Goal: Use online tool/utility: Utilize a website feature to perform a specific function

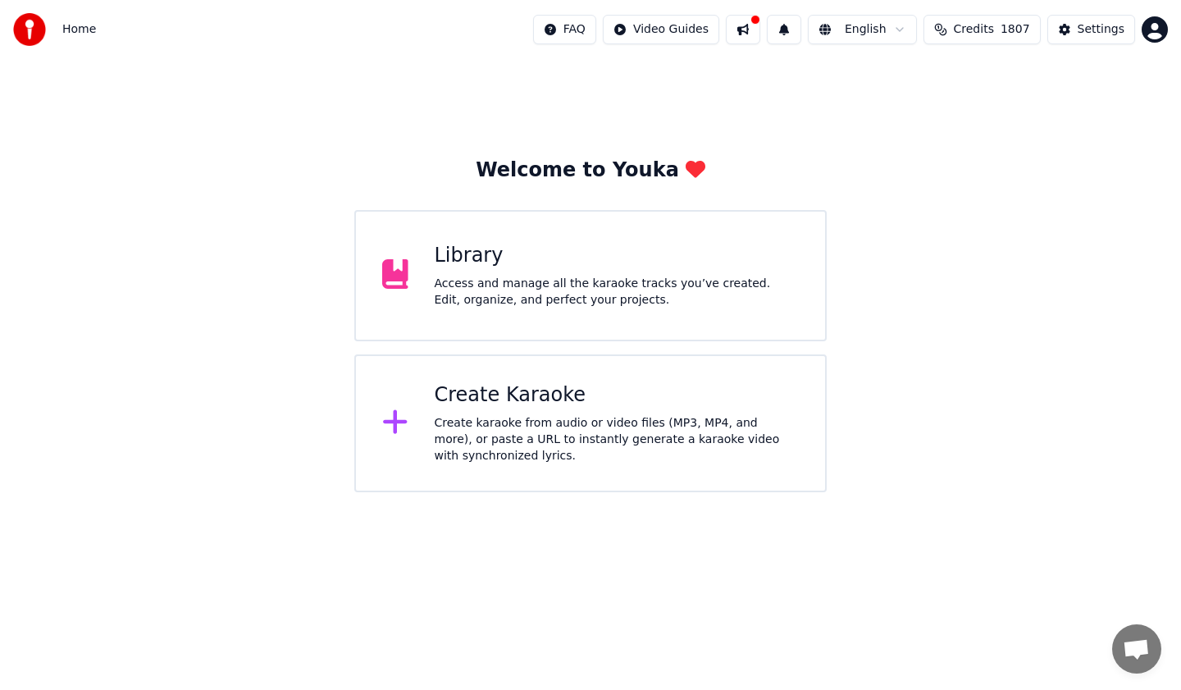
click at [531, 290] on div "Access and manage all the karaoke tracks you’ve created. Edit, organize, and pe…" at bounding box center [617, 292] width 365 height 33
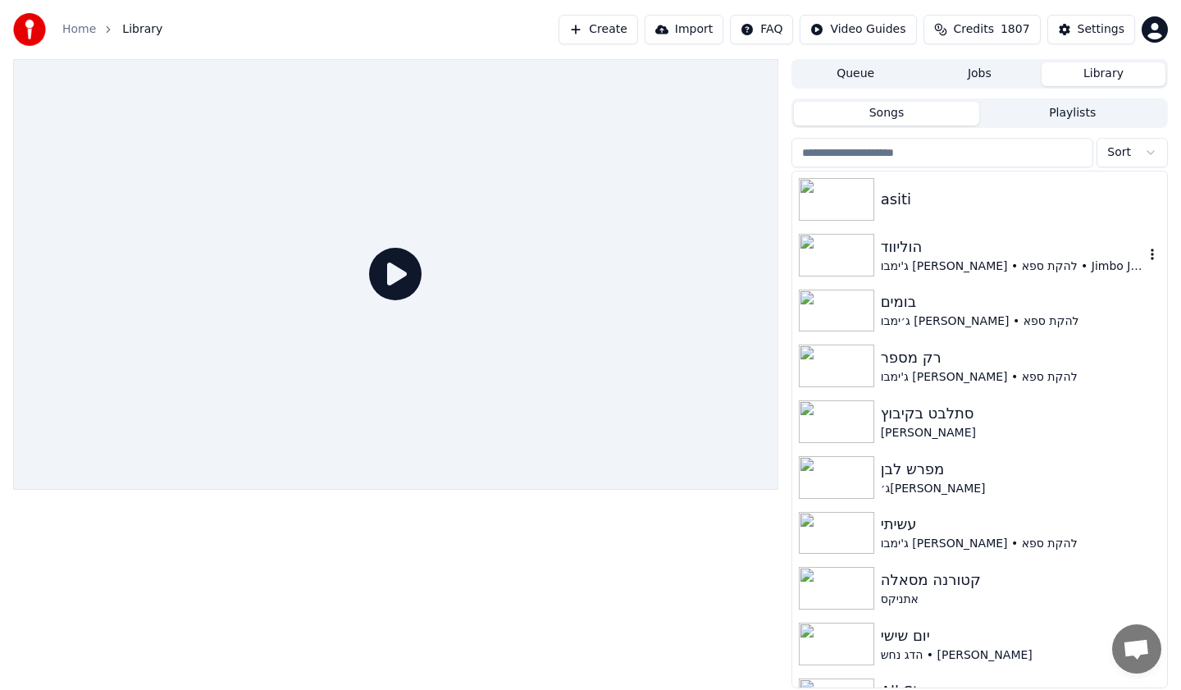
click at [878, 251] on div at bounding box center [840, 255] width 82 height 43
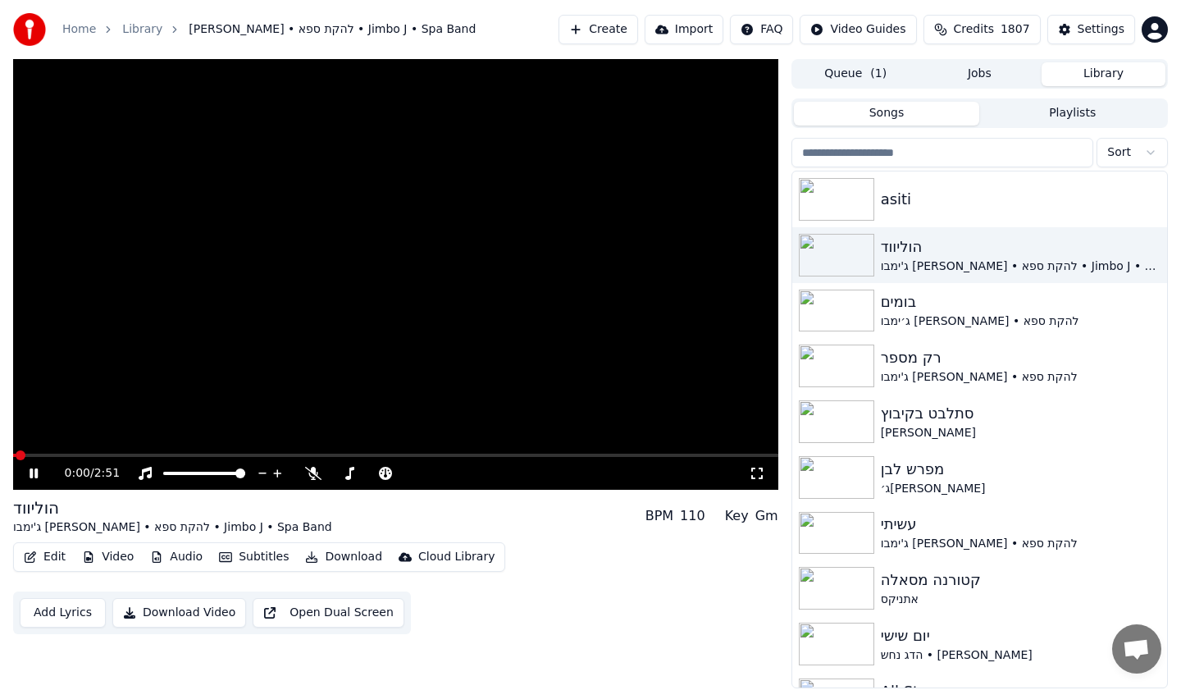
click at [283, 425] on video at bounding box center [395, 274] width 765 height 431
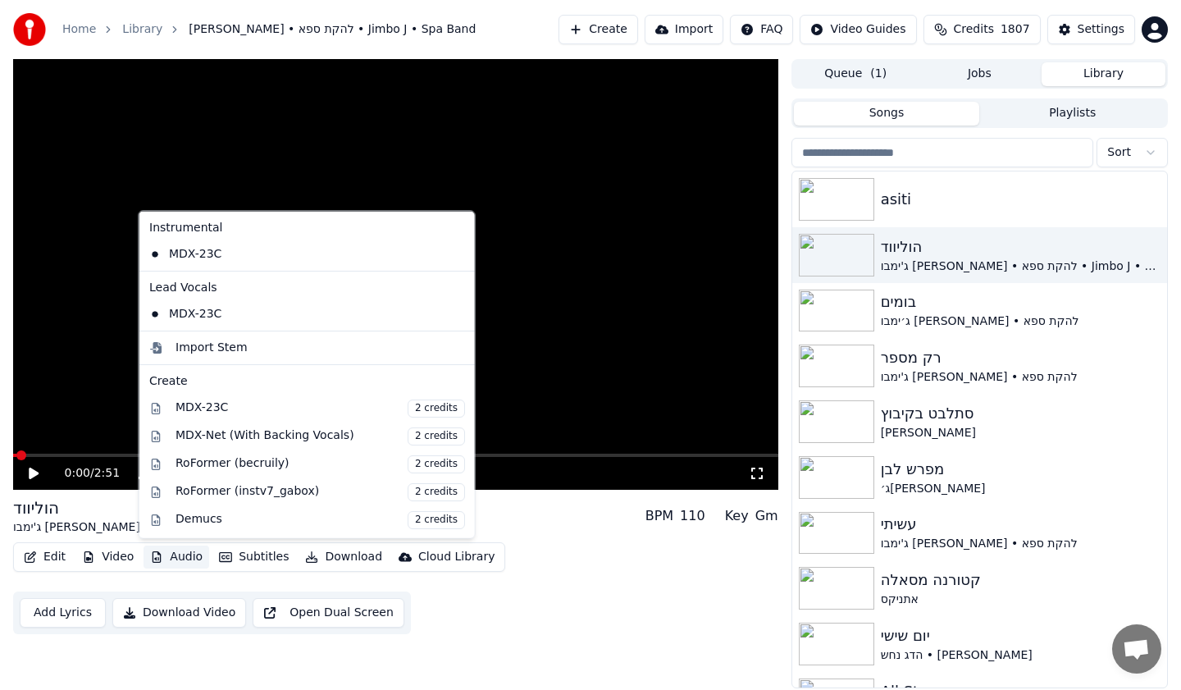
click at [180, 559] on button "Audio" at bounding box center [177, 556] width 66 height 23
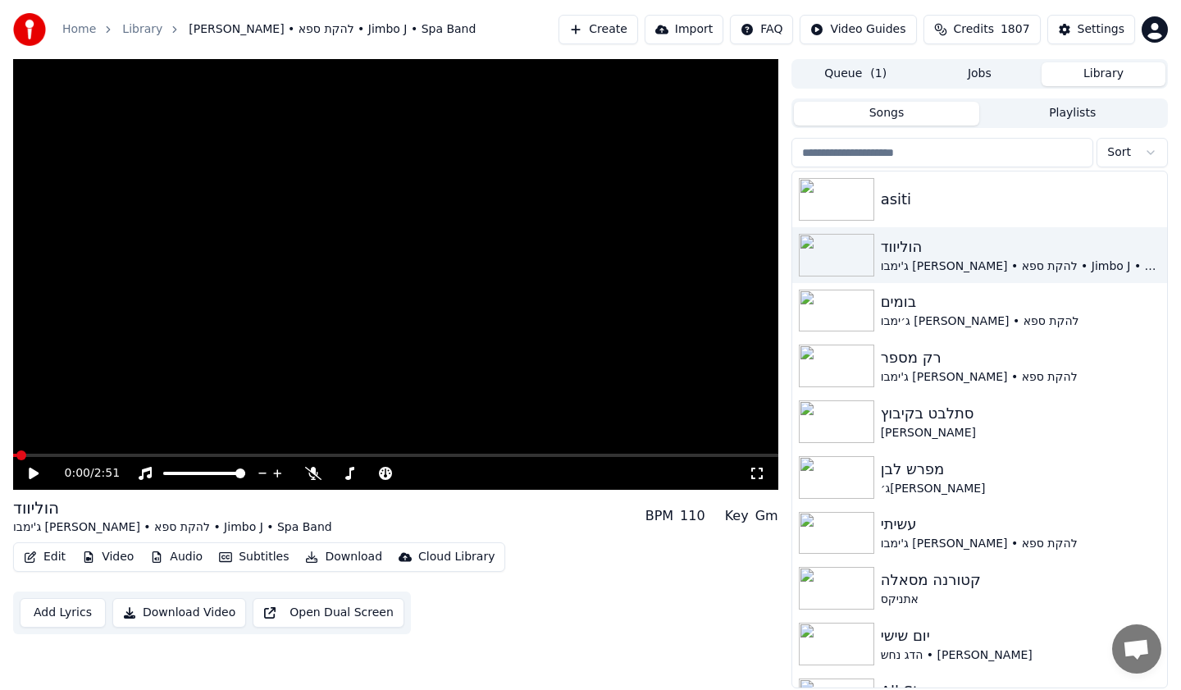
click at [1108, 25] on div "Settings" at bounding box center [1101, 29] width 47 height 16
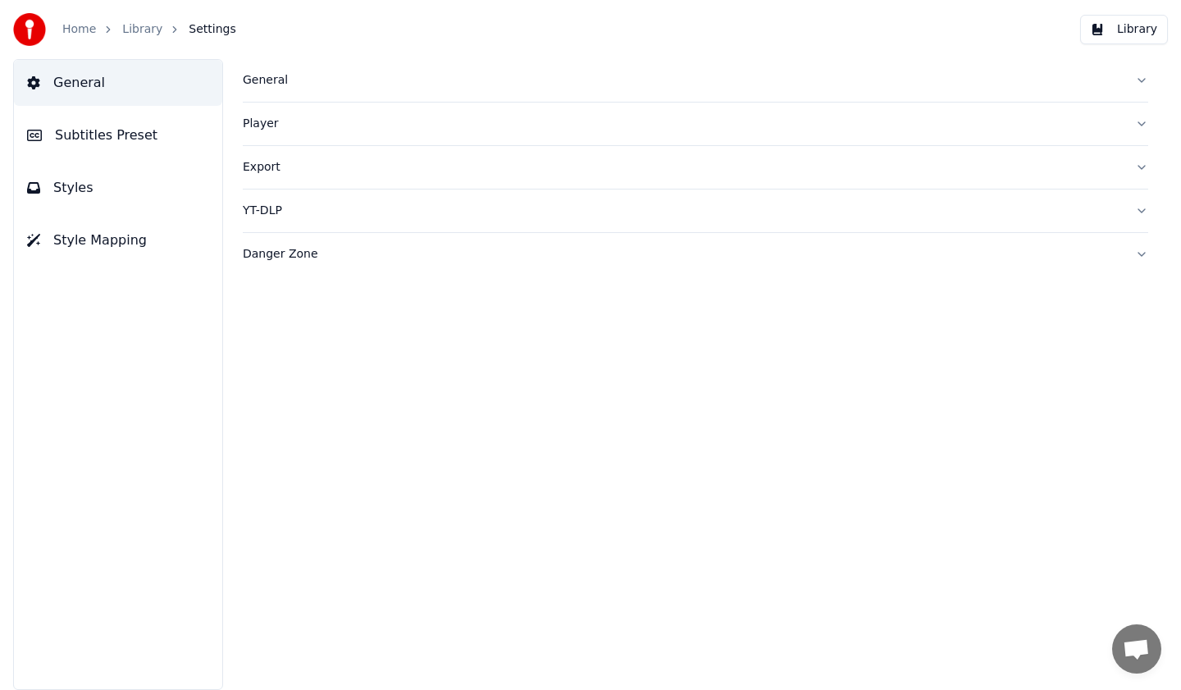
click at [119, 136] on span "Subtitles Preset" at bounding box center [106, 136] width 103 height 20
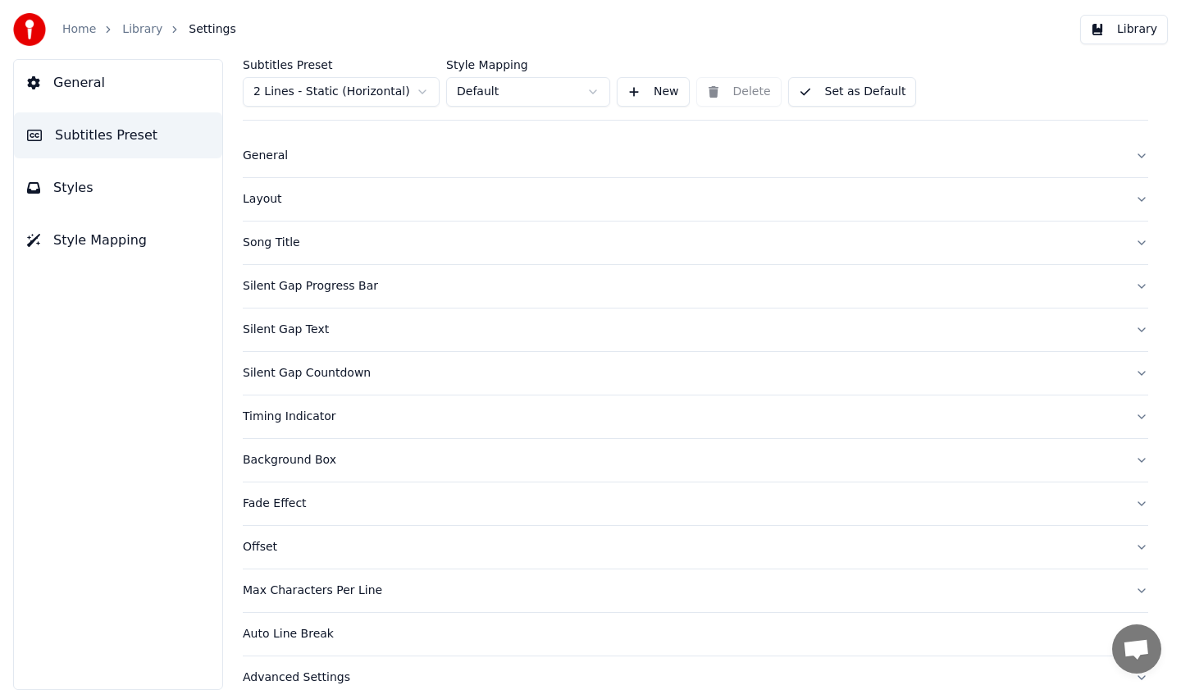
scroll to position [20, 0]
click at [364, 292] on div "Silent Gap Progress Bar" at bounding box center [682, 285] width 879 height 16
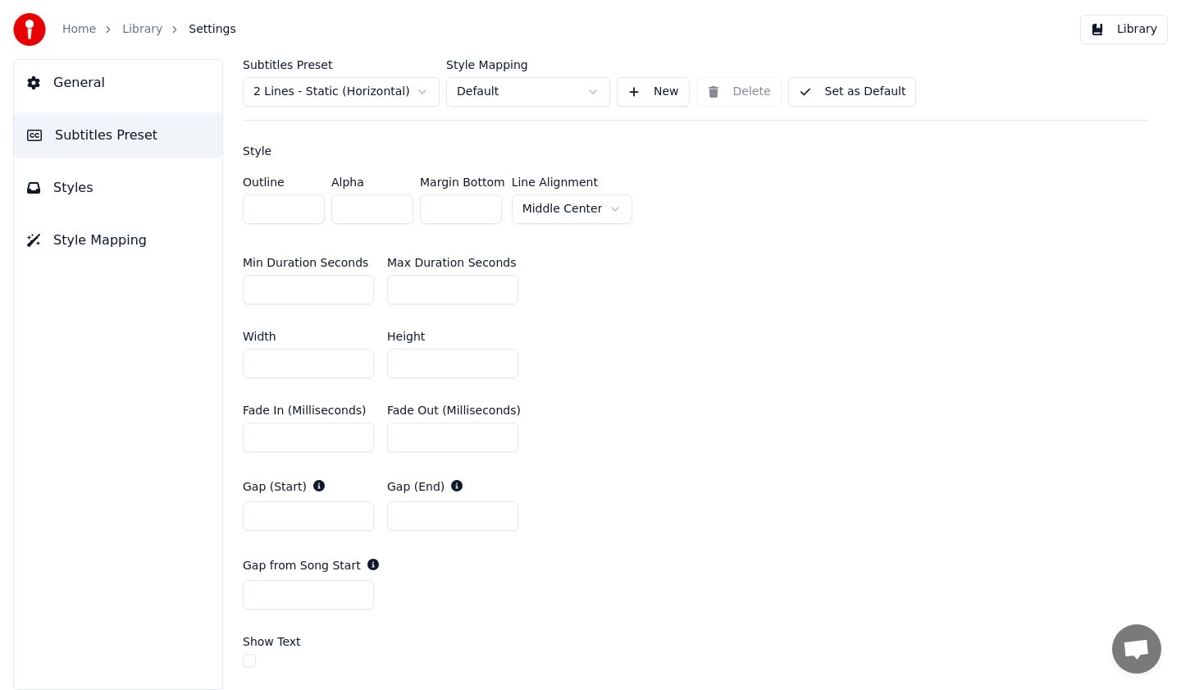
scroll to position [582, 0]
click at [316, 562] on label "Gap from Song Start" at bounding box center [302, 564] width 118 height 11
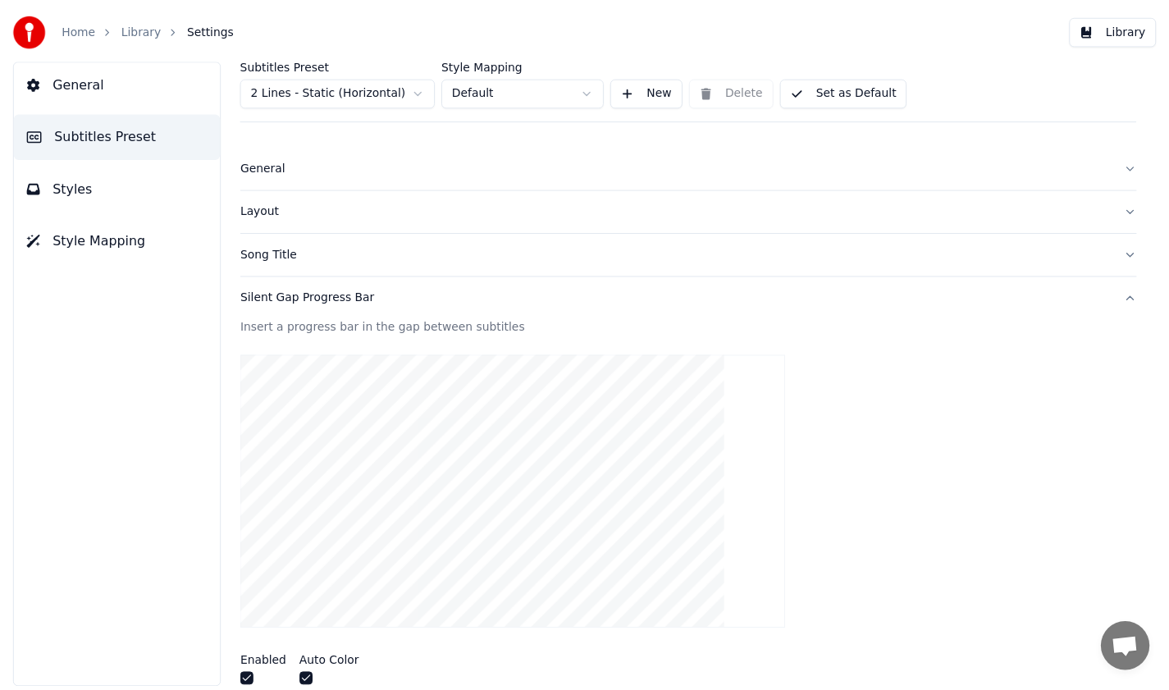
scroll to position [0, 0]
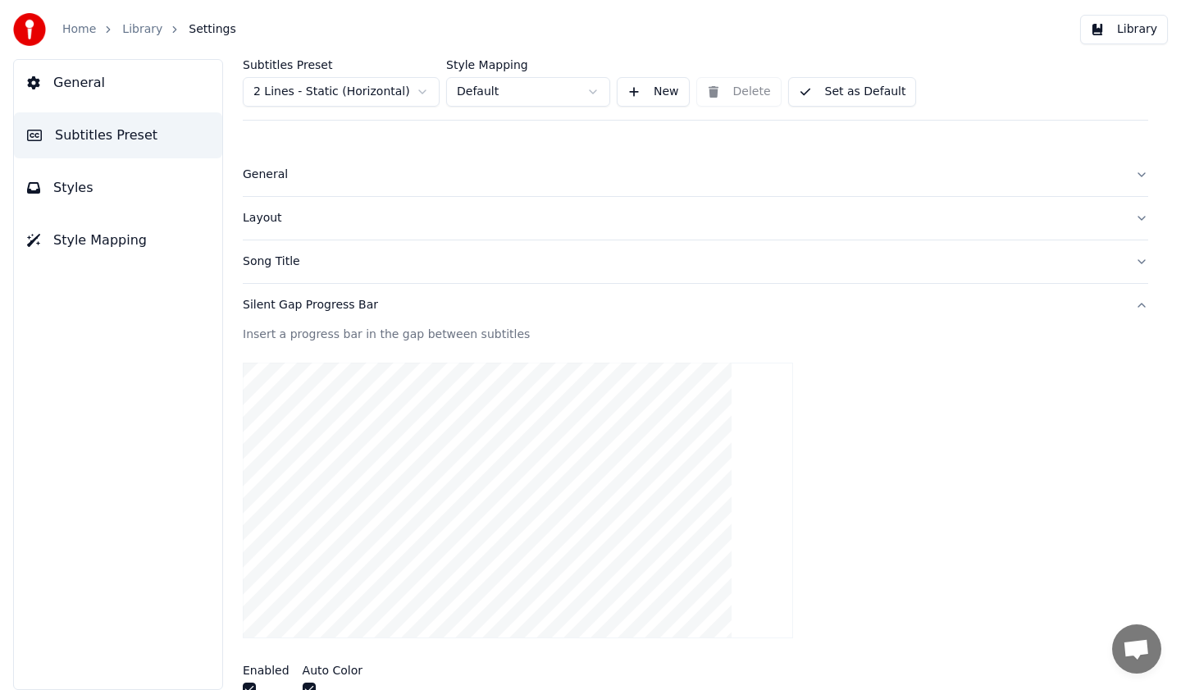
click at [138, 26] on link "Library" at bounding box center [142, 29] width 40 height 16
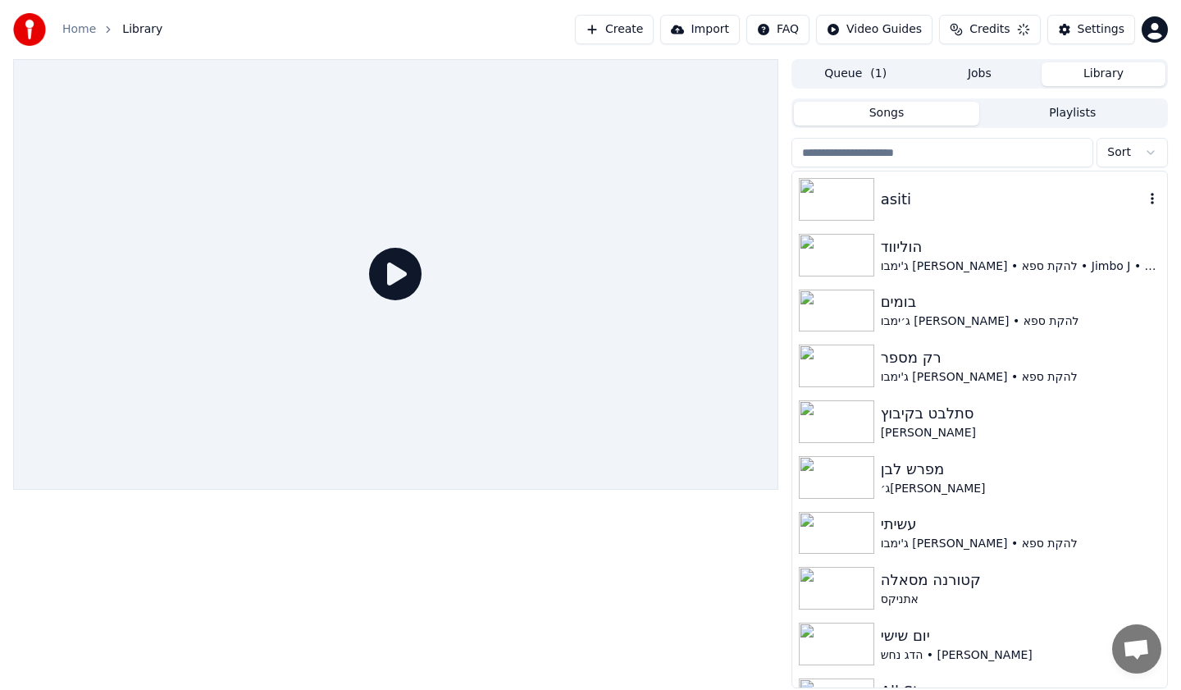
click at [838, 211] on img at bounding box center [836, 199] width 75 height 43
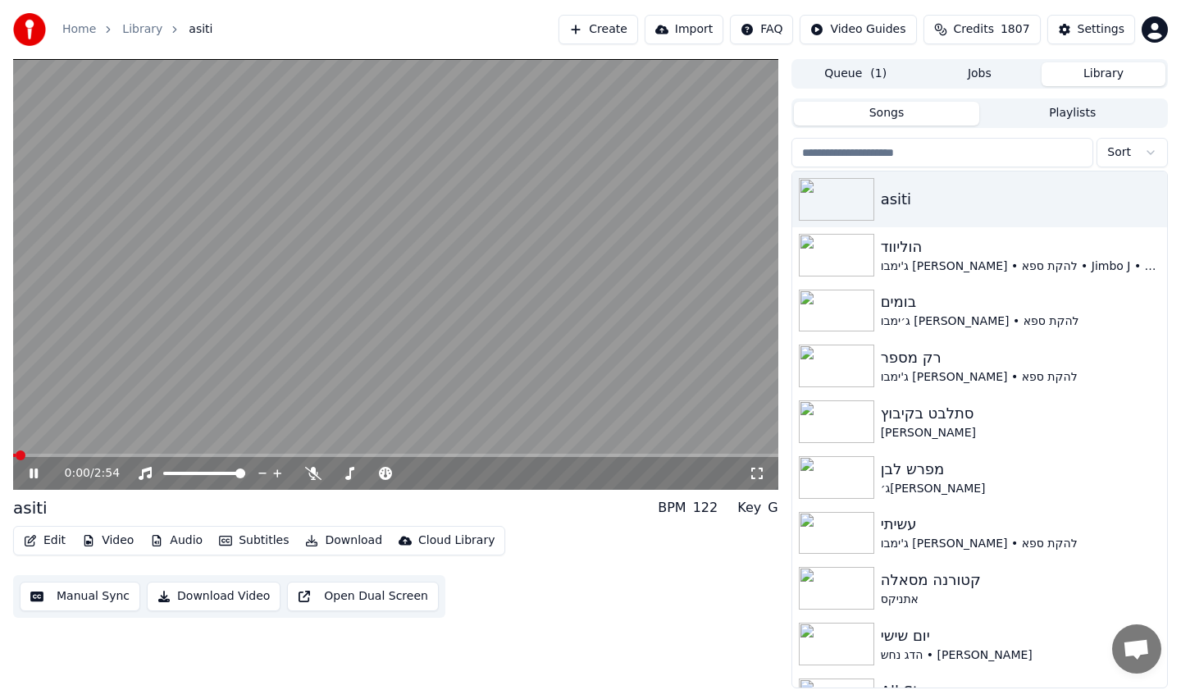
click at [764, 293] on video at bounding box center [395, 274] width 765 height 431
click at [203, 544] on button "Audio" at bounding box center [177, 540] width 66 height 23
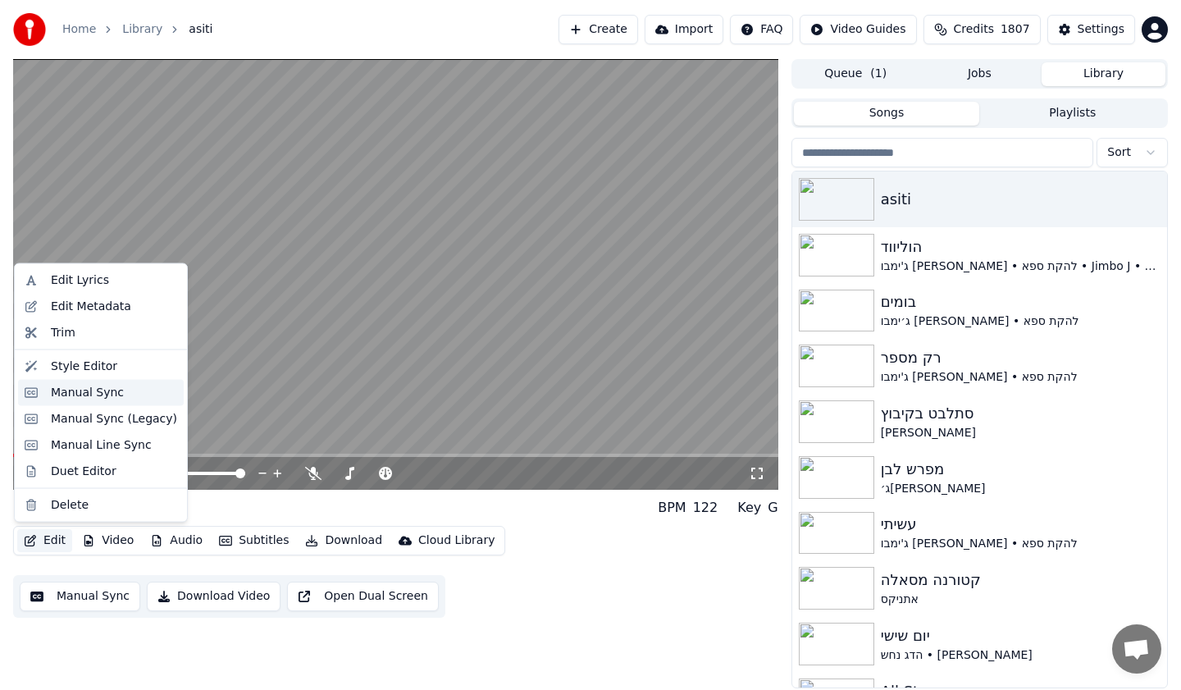
click at [84, 397] on div "Manual Sync" at bounding box center [87, 392] width 73 height 16
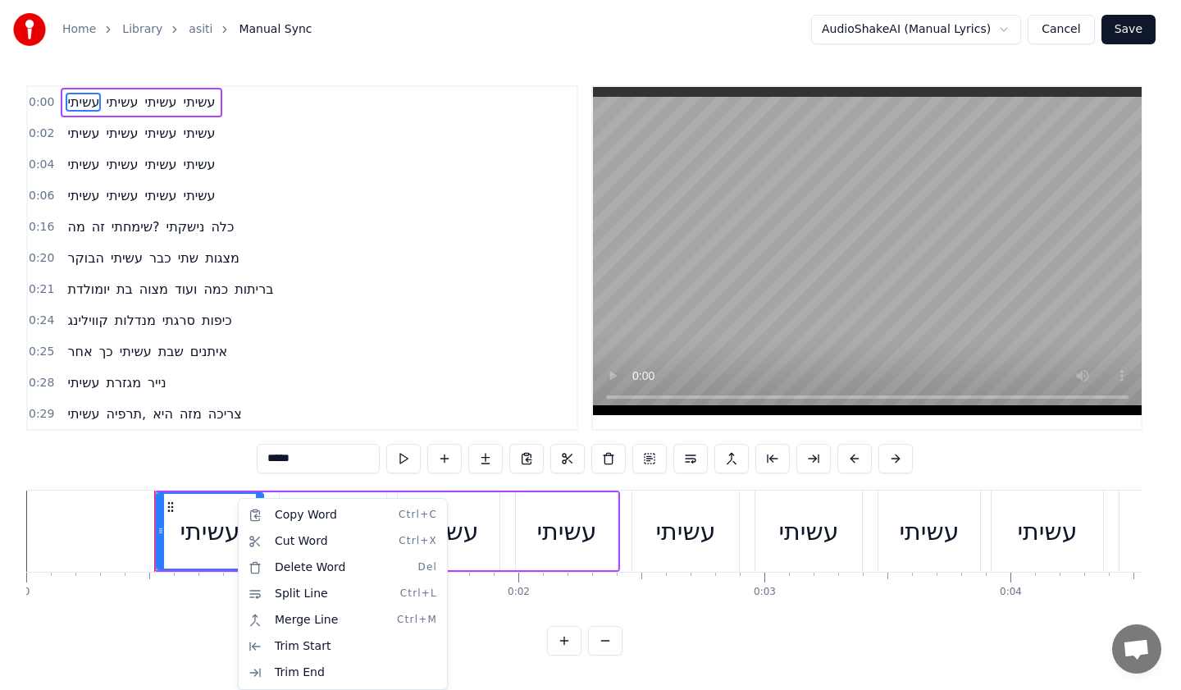
click at [547, 534] on html "Home Library asiti Manual Sync AudioShakeAI (Manual Lyrics) Cancel Save 0:00 עש…" at bounding box center [590, 341] width 1181 height 682
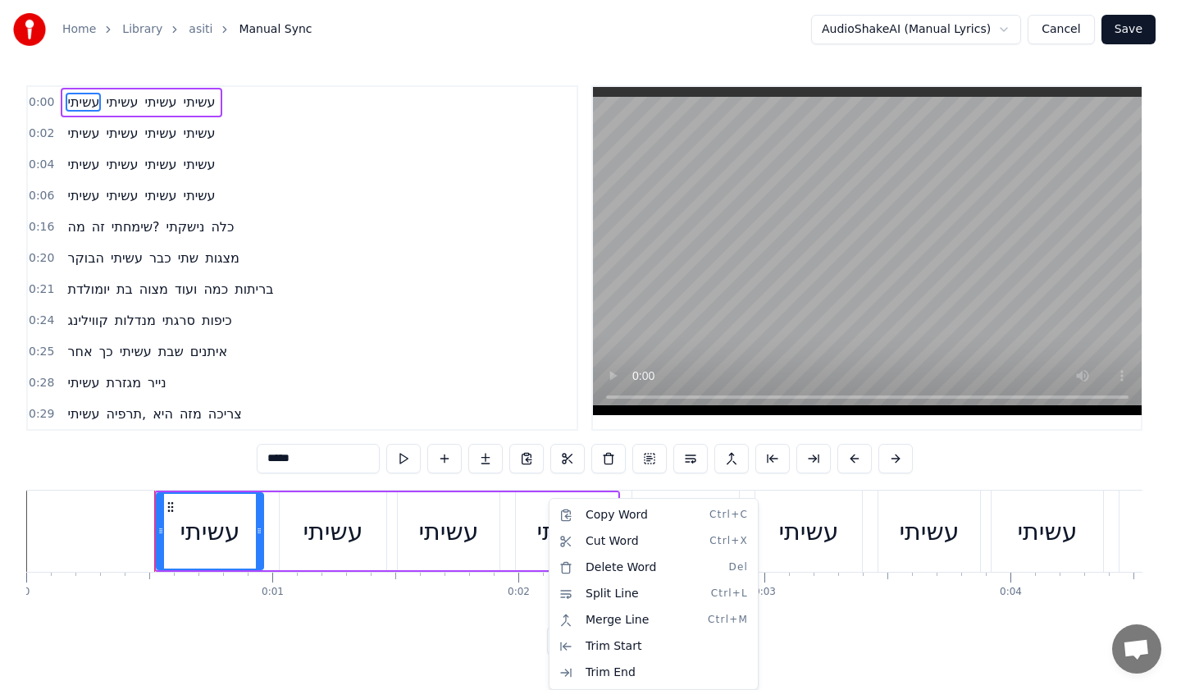
click at [530, 532] on html "Home Library asiti Manual Sync AudioShakeAI (Manual Lyrics) Cancel Save 0:00 עש…" at bounding box center [590, 341] width 1181 height 682
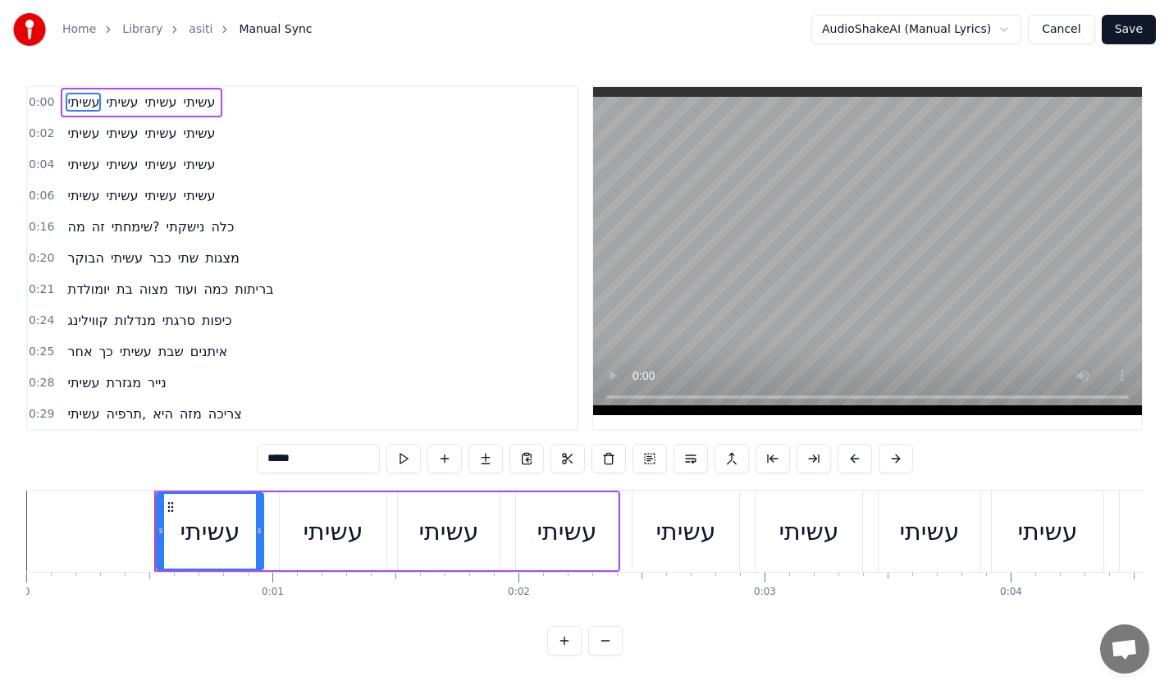
click at [471, 523] on div "עשיתי" at bounding box center [448, 531] width 60 height 37
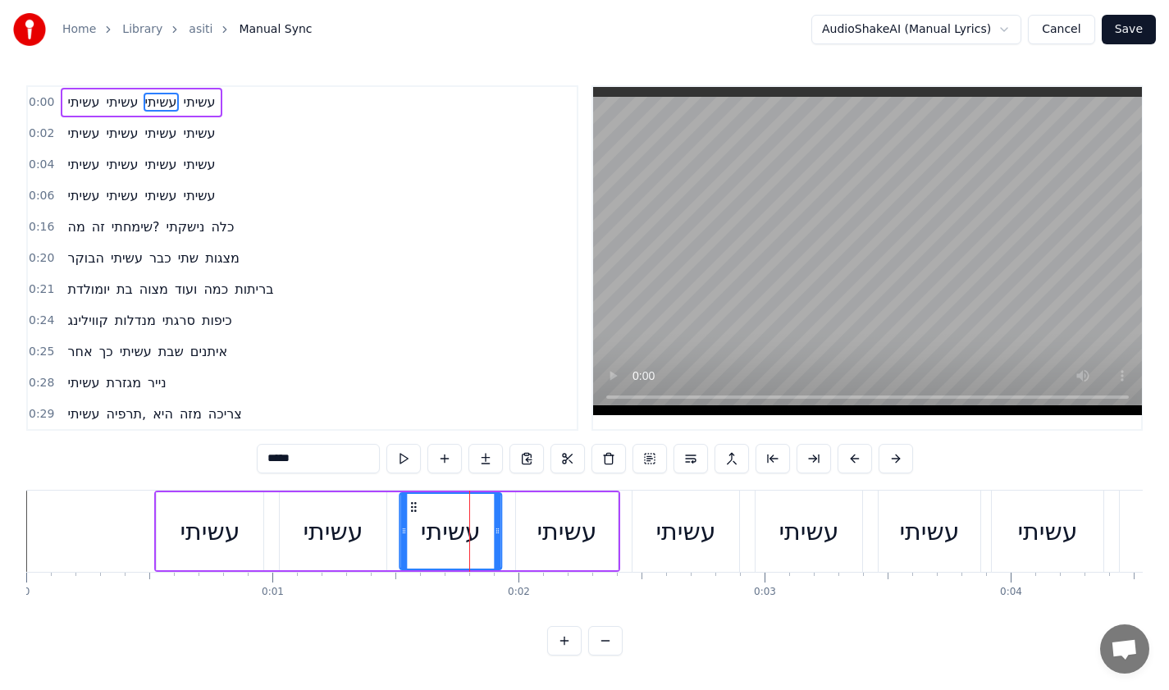
click at [416, 506] on circle at bounding box center [415, 506] width 1 height 1
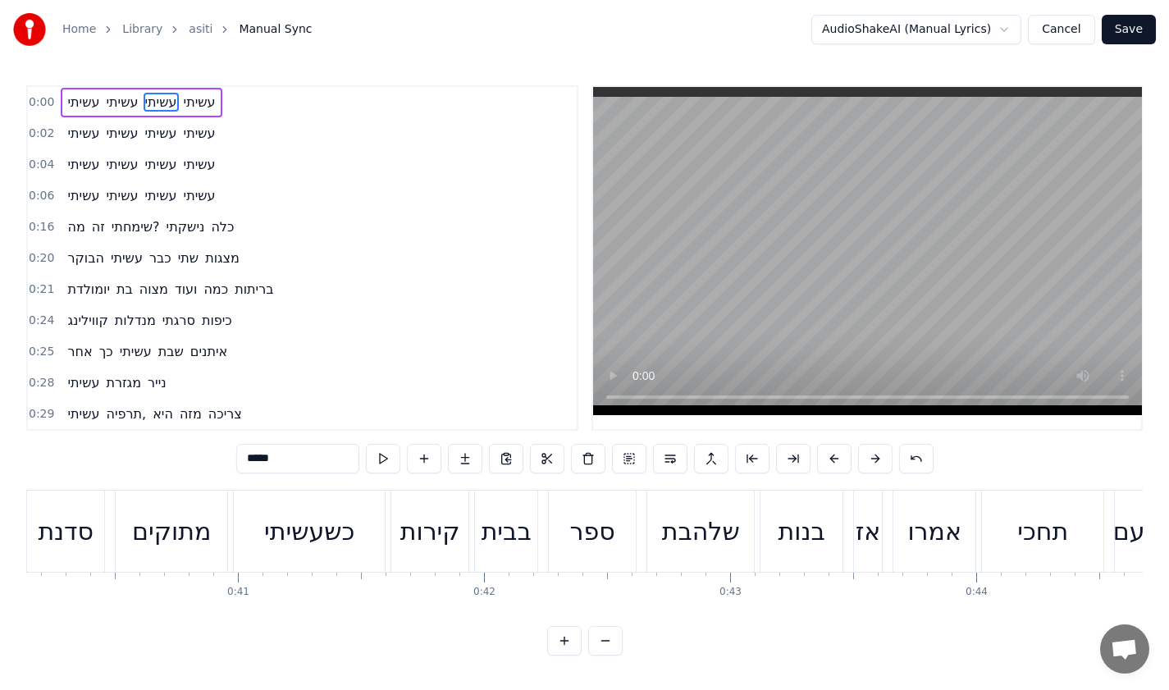
scroll to position [0, 10278]
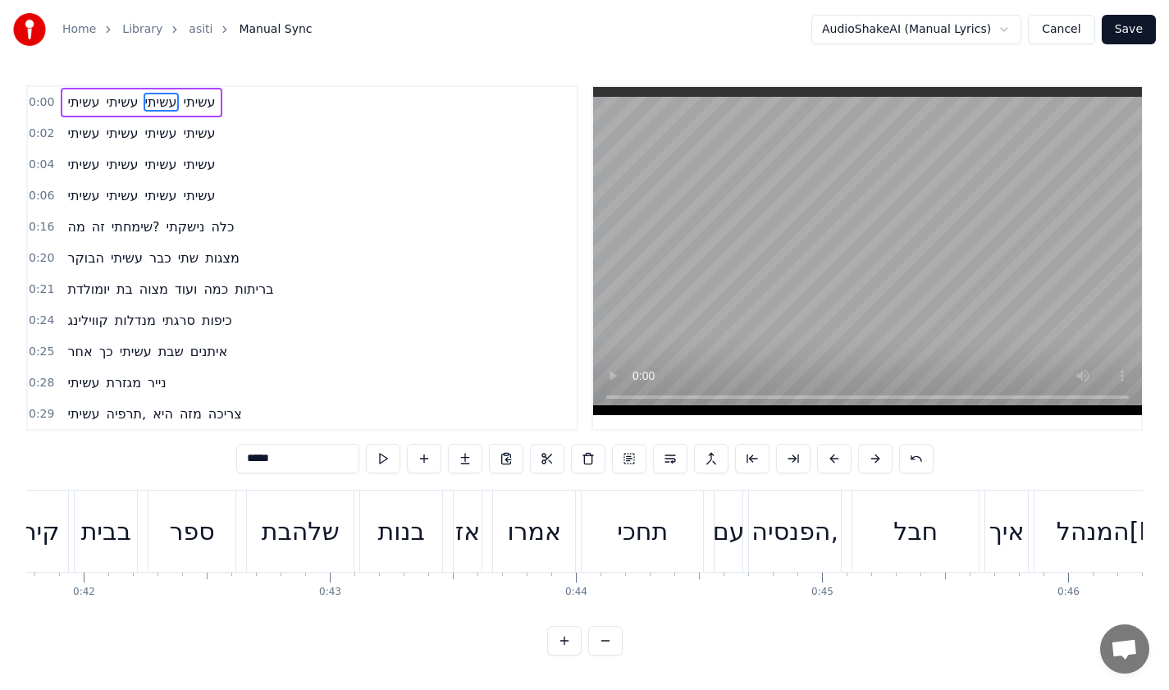
click at [637, 532] on div "תחכי" at bounding box center [642, 531] width 51 height 37
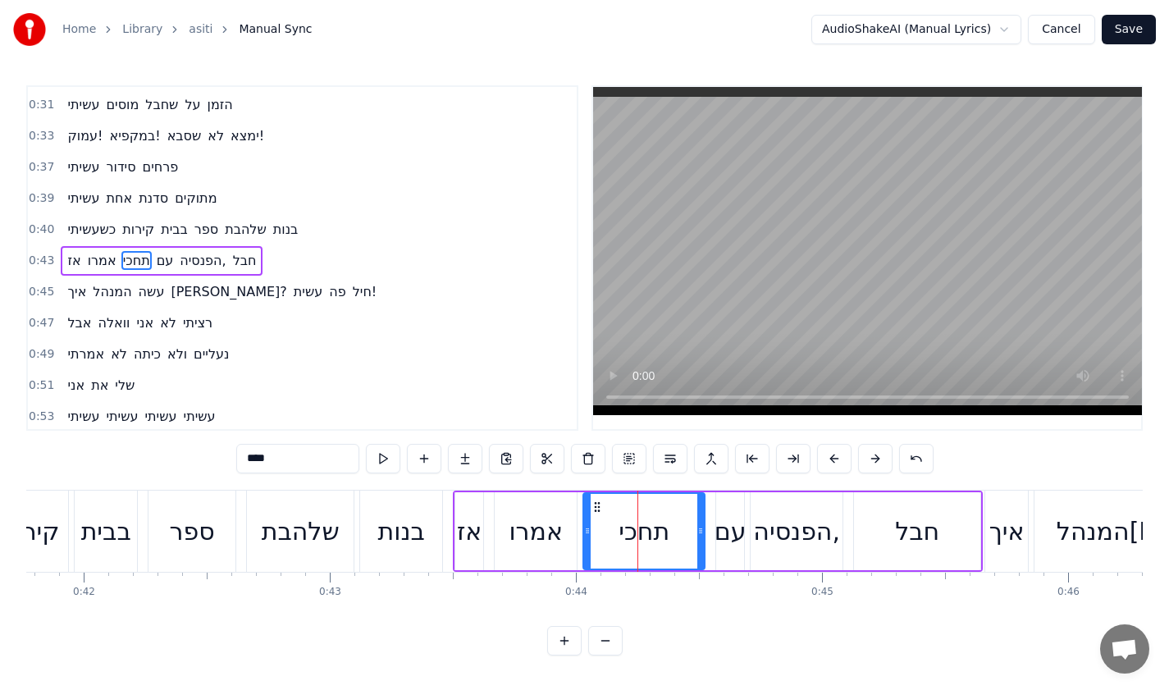
scroll to position [344, 0]
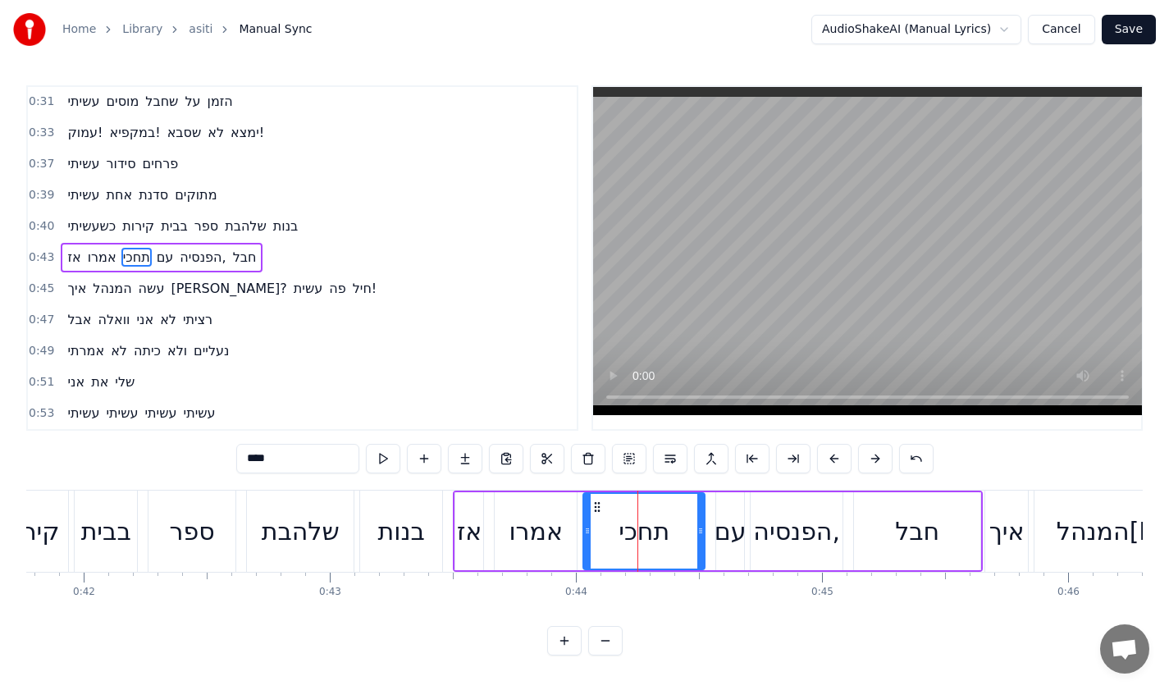
click at [351, 292] on span "חיל!" at bounding box center [365, 288] width 28 height 19
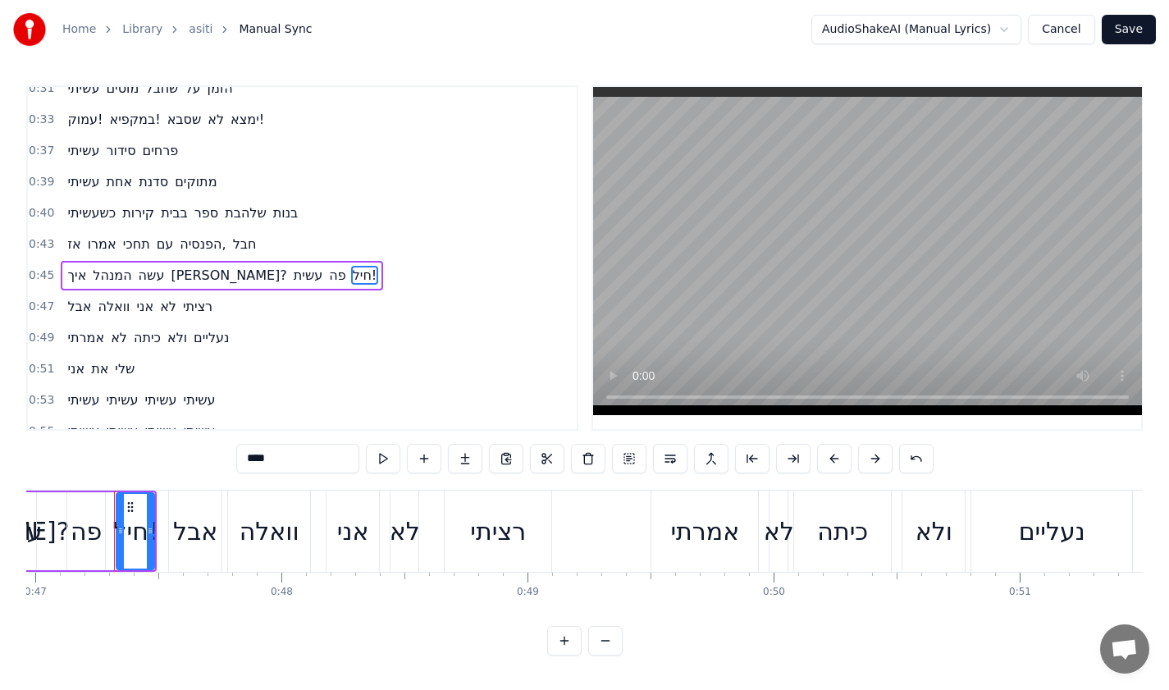
scroll to position [0, 11563]
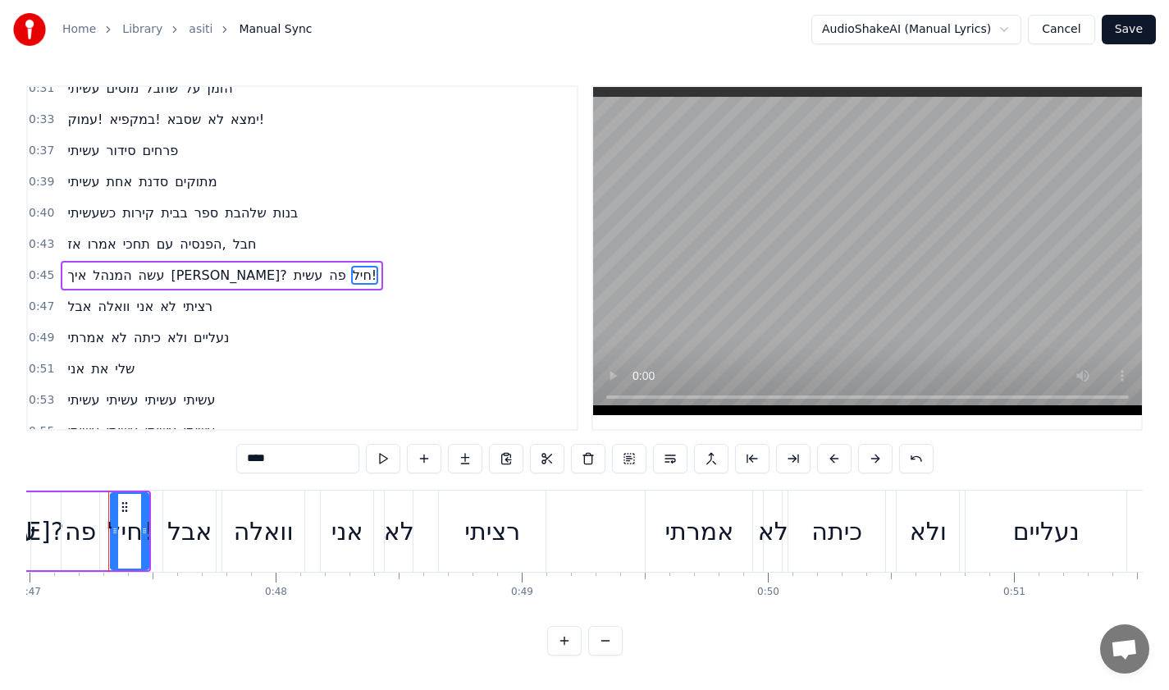
click at [327, 272] on span "פה" at bounding box center [337, 275] width 20 height 19
type input "**"
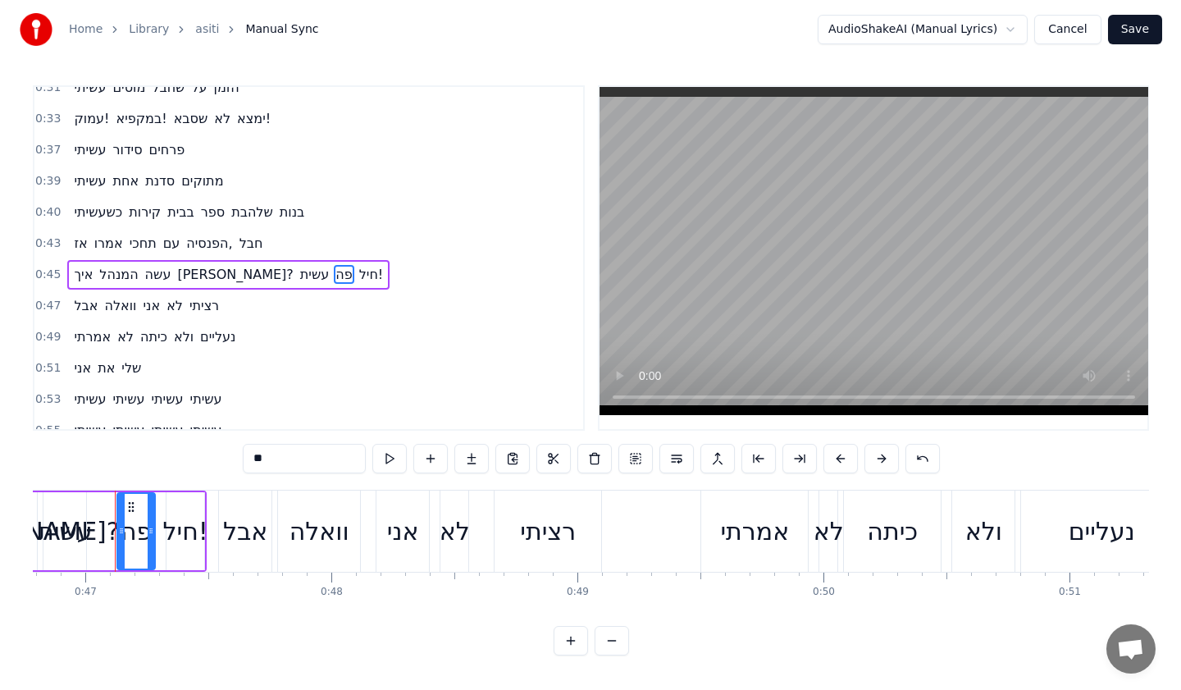
scroll to position [0, 0]
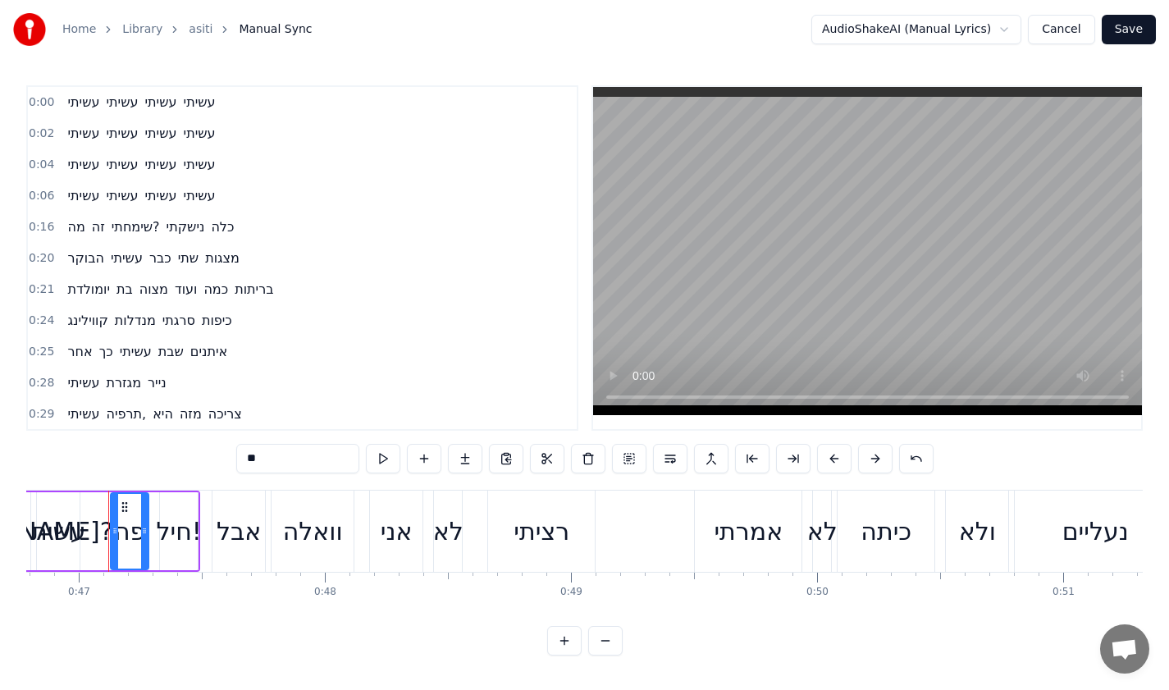
click at [1047, 30] on button "Cancel" at bounding box center [1061, 30] width 66 height 30
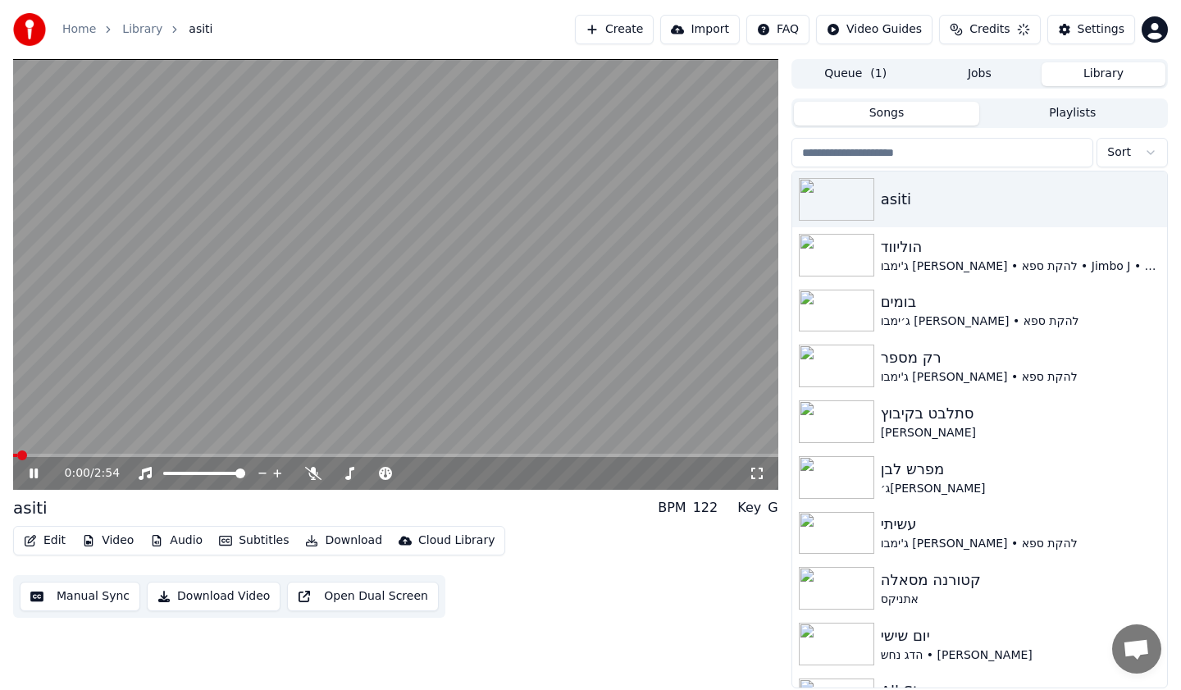
click at [313, 441] on video at bounding box center [395, 274] width 765 height 431
click at [35, 541] on icon "button" at bounding box center [30, 540] width 13 height 11
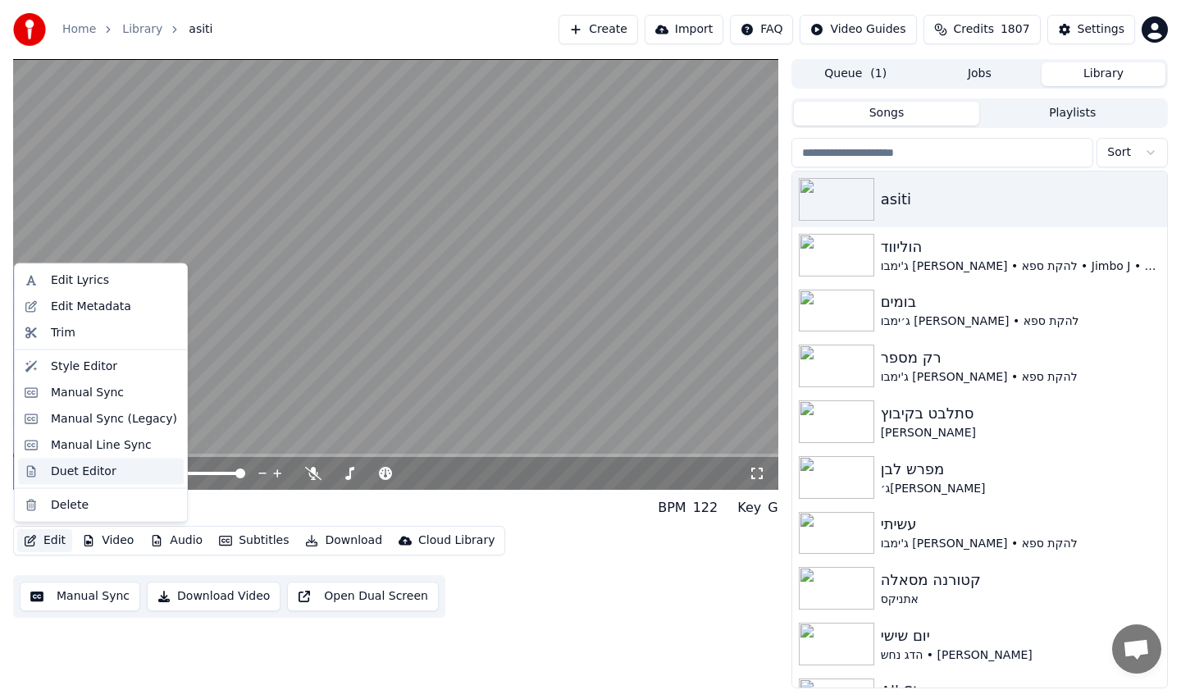
click at [68, 471] on div "Duet Editor" at bounding box center [84, 471] width 66 height 16
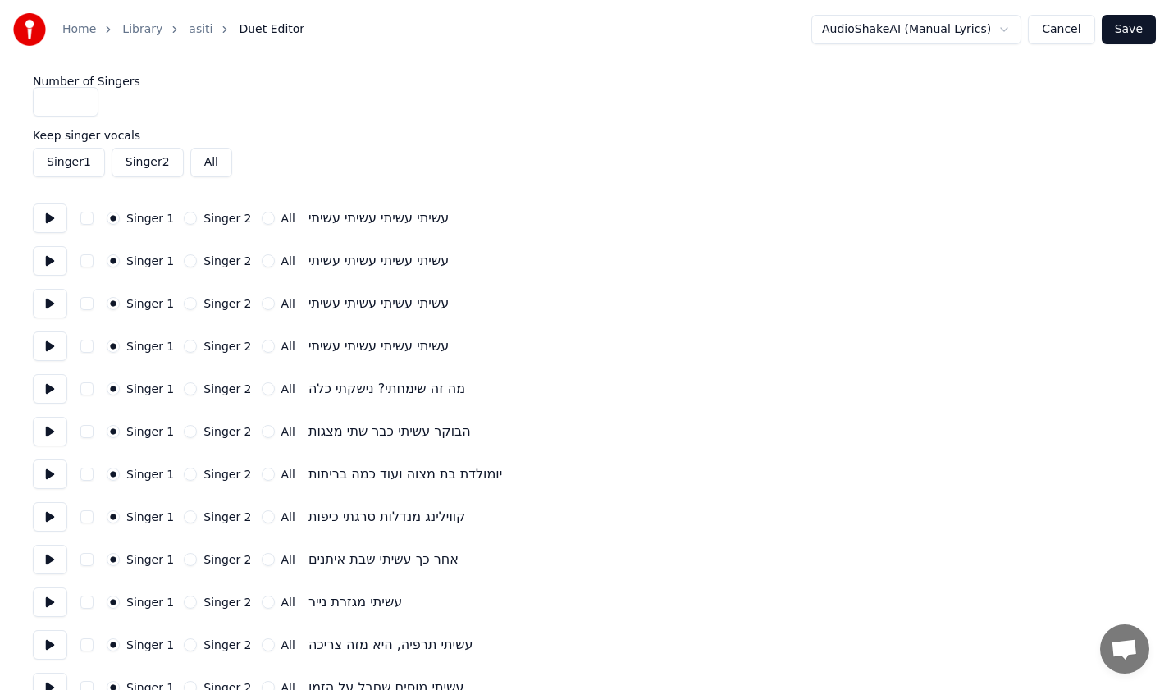
click at [83, 162] on button "Singer 1" at bounding box center [69, 163] width 72 height 30
click at [68, 159] on button "Singer 1" at bounding box center [69, 163] width 72 height 30
click at [132, 169] on button "Singer 2" at bounding box center [148, 163] width 72 height 30
click at [141, 166] on button "Singer 2" at bounding box center [148, 163] width 72 height 30
click at [112, 162] on button "Singer 2" at bounding box center [148, 163] width 72 height 30
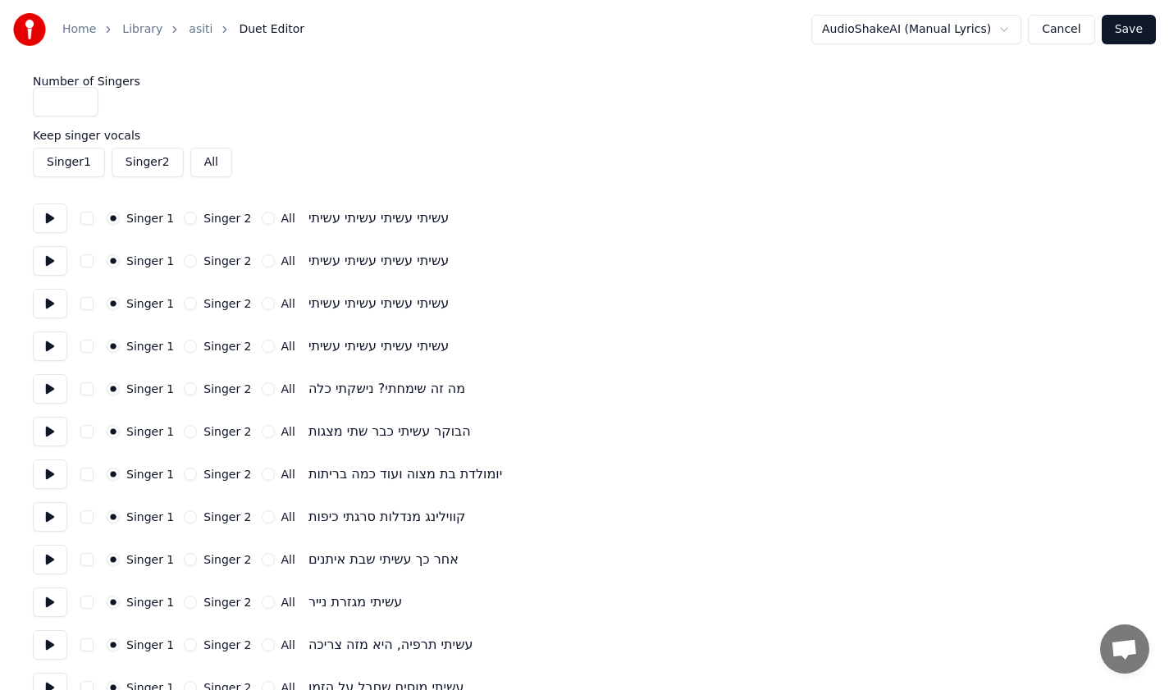
click at [71, 162] on button "Singer 1" at bounding box center [69, 163] width 72 height 30
click at [224, 164] on button "All" at bounding box center [211, 163] width 42 height 30
click at [222, 260] on label "Singer 2" at bounding box center [227, 260] width 48 height 11
click at [197, 260] on button "Singer 2" at bounding box center [190, 260] width 13 height 13
click at [157, 161] on button "Singer 2" at bounding box center [148, 163] width 72 height 30
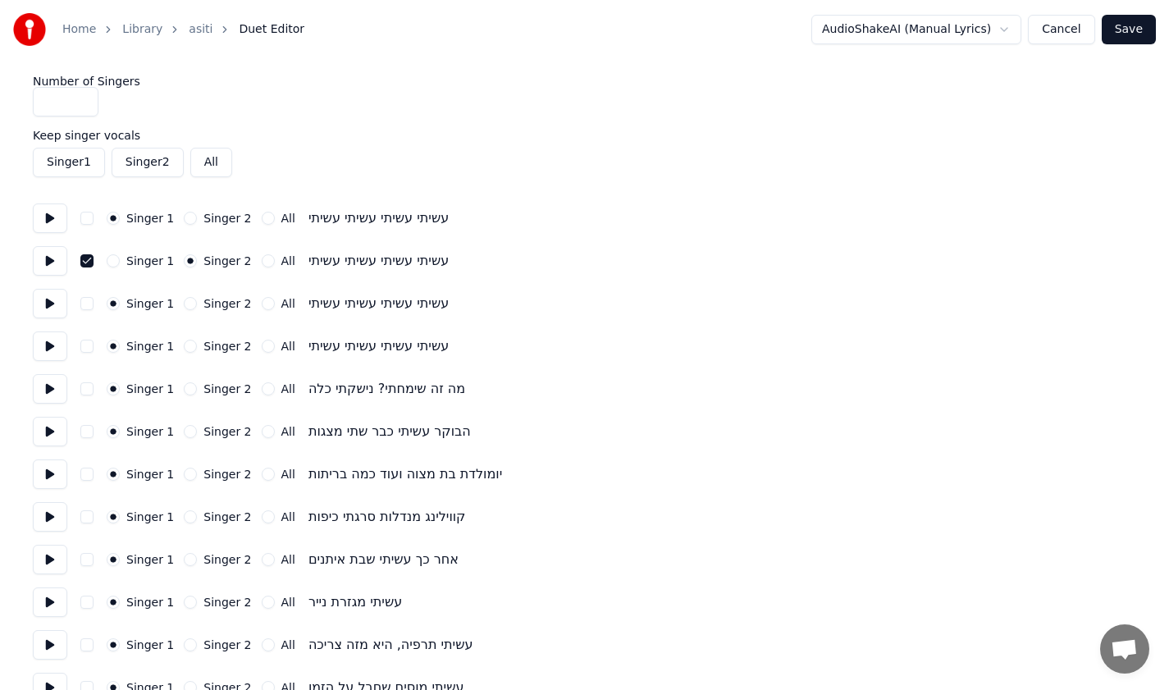
click at [172, 167] on button "Singer 2" at bounding box center [148, 163] width 72 height 30
click at [207, 167] on button "All" at bounding box center [211, 163] width 42 height 30
click at [135, 172] on button "Singer 2" at bounding box center [148, 163] width 72 height 30
click at [72, 171] on button "Singer 1" at bounding box center [69, 163] width 72 height 30
click at [1067, 23] on button "Cancel" at bounding box center [1061, 30] width 66 height 30
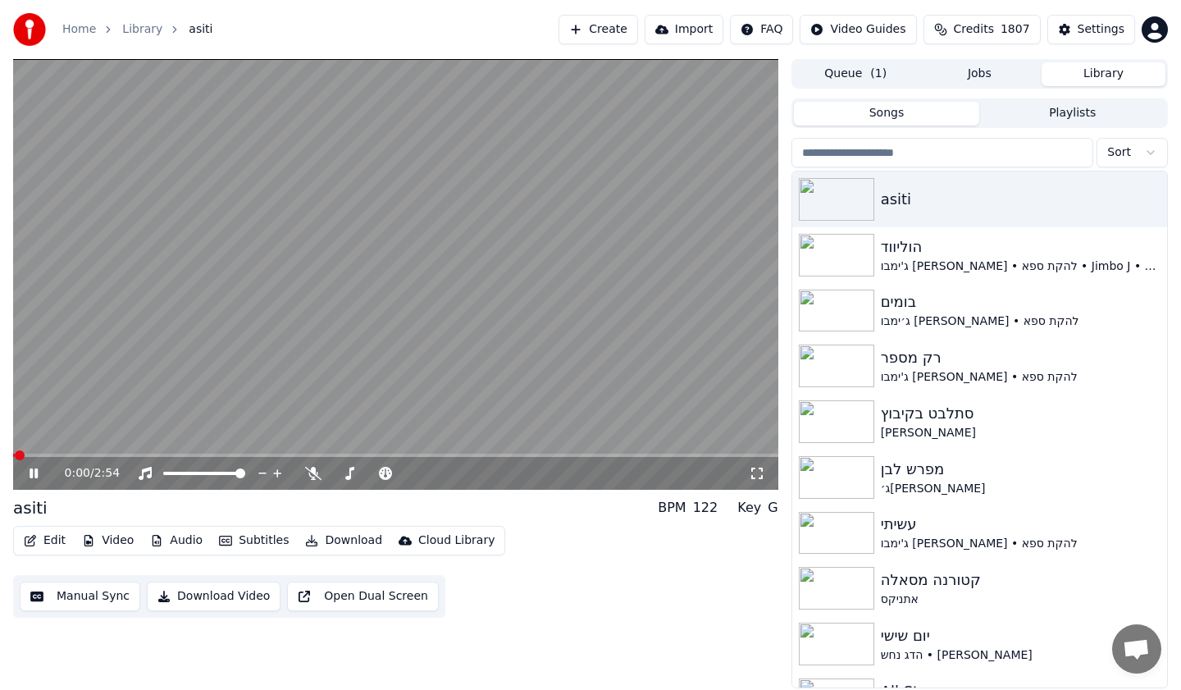
click at [435, 325] on video at bounding box center [395, 274] width 765 height 431
